Goal: Task Accomplishment & Management: Complete application form

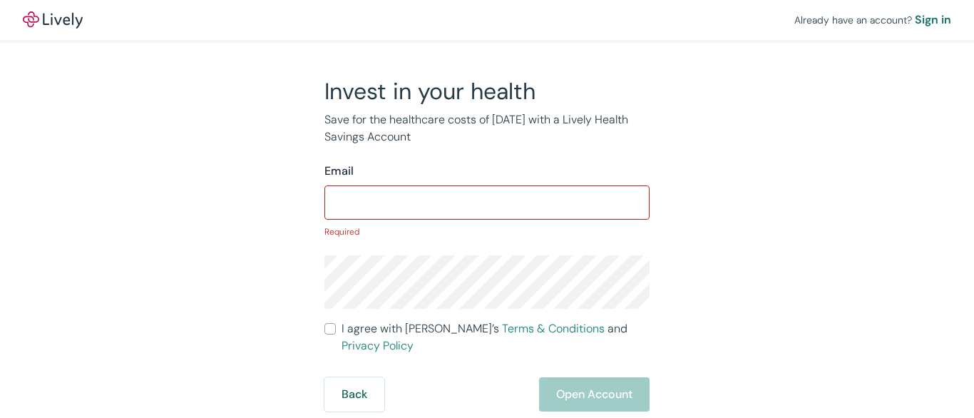
click at [487, 209] on input "Email" at bounding box center [486, 202] width 325 height 29
click at [487, 200] on input "Email" at bounding box center [486, 202] width 325 height 29
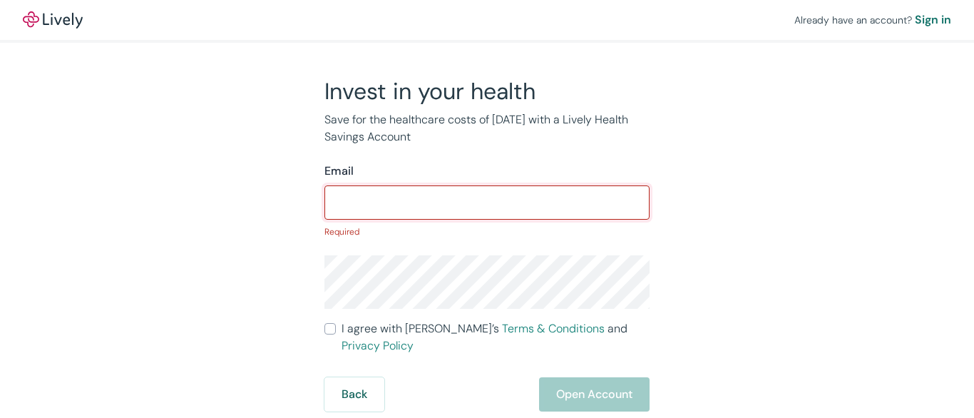
click at [487, 200] on input "Email" at bounding box center [486, 202] width 325 height 29
click at [487, 21] on div "Already have an account? Sign in" at bounding box center [487, 20] width 974 height 40
click at [487, 20] on div "Already have an account? Sign in" at bounding box center [487, 20] width 974 height 40
click at [53, 20] on img at bounding box center [53, 19] width 60 height 17
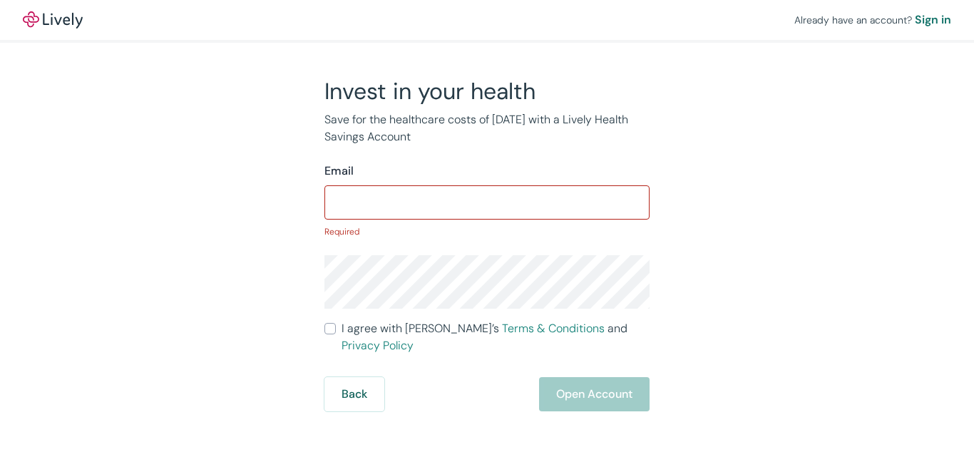
click at [487, 226] on p "Required" at bounding box center [486, 231] width 325 height 13
click at [487, 200] on input "Email" at bounding box center [486, 202] width 325 height 29
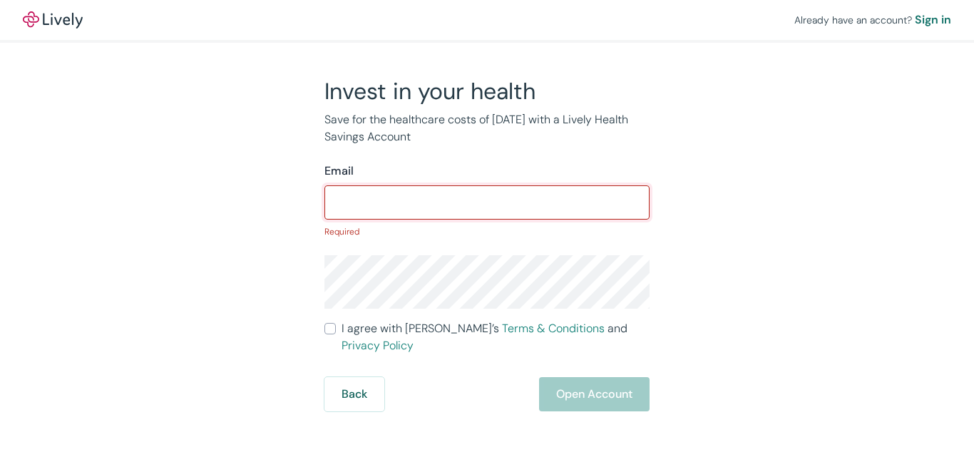
click at [487, 200] on input "Email" at bounding box center [486, 202] width 325 height 29
click at [487, 21] on div "Already have an account? Sign in" at bounding box center [487, 20] width 974 height 40
click at [487, 20] on div "Already have an account? Sign in" at bounding box center [487, 20] width 974 height 40
click at [53, 20] on img at bounding box center [53, 19] width 60 height 17
click at [487, 226] on p "Required" at bounding box center [486, 231] width 325 height 13
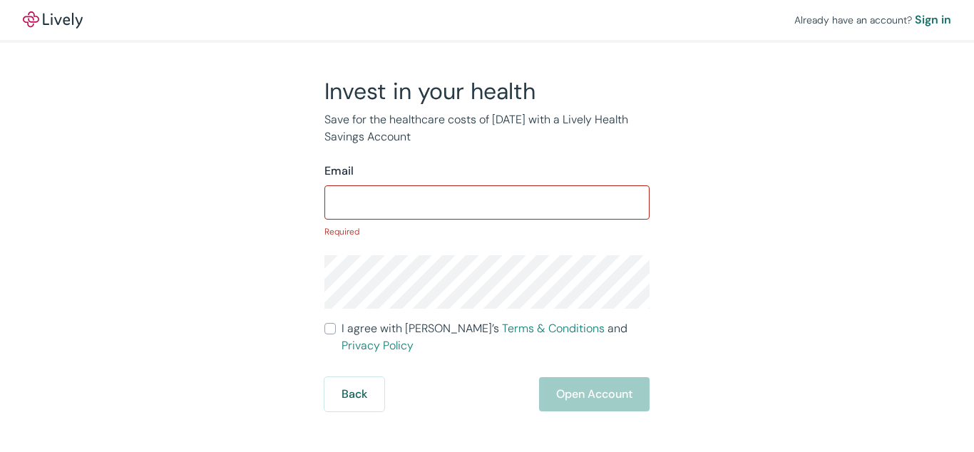
click at [487, 226] on p "Required" at bounding box center [486, 231] width 325 height 13
click at [487, 200] on input "Email" at bounding box center [486, 202] width 325 height 29
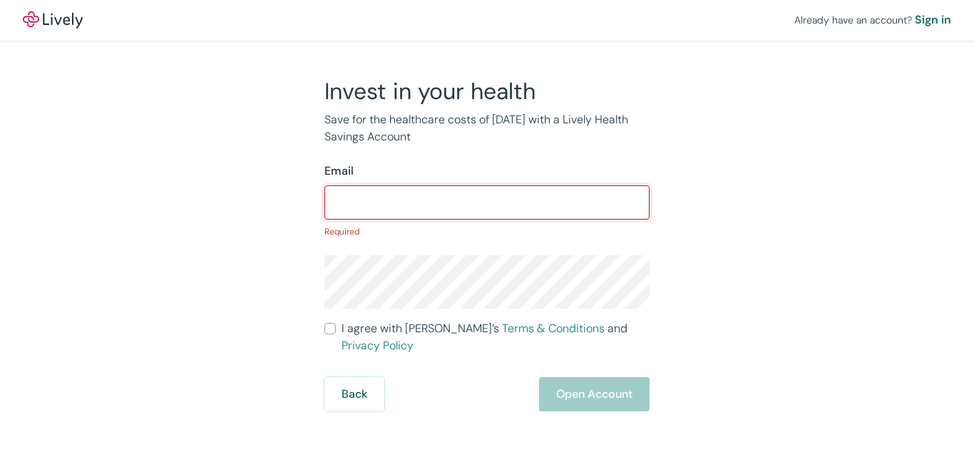
click at [487, 21] on div "Already have an account? Sign in" at bounding box center [487, 20] width 974 height 40
click at [487, 20] on div "Already have an account? Sign in" at bounding box center [487, 20] width 974 height 40
click at [53, 20] on img at bounding box center [53, 19] width 60 height 17
